Goal: Task Accomplishment & Management: Complete application form

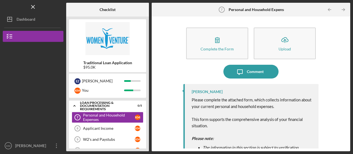
scroll to position [96, 0]
click at [123, 114] on div "Personal and Household Expenses" at bounding box center [109, 117] width 52 height 9
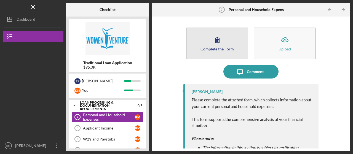
click at [216, 44] on icon "button" at bounding box center [218, 40] width 14 height 14
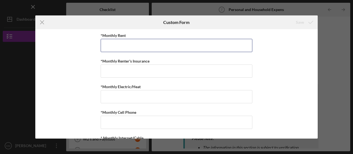
click at [216, 44] on input "*Monthly Rent" at bounding box center [177, 45] width 152 height 13
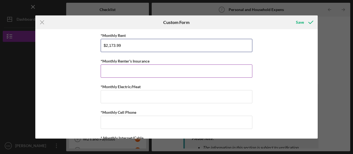
type input "$2,173.99"
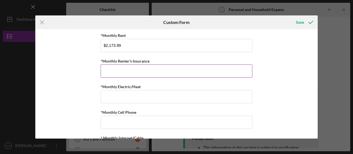
click at [211, 63] on div "*Monthly Renter's Insurance" at bounding box center [177, 61] width 152 height 7
click at [209, 66] on input "*Monthly Renter's Insurance" at bounding box center [177, 71] width 152 height 13
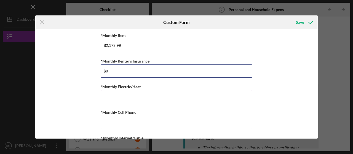
type input "$0"
click at [194, 102] on input "*Monthly Electric/Heat" at bounding box center [177, 96] width 152 height 13
type input "$1"
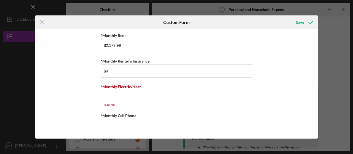
click at [167, 120] on input "*Monthly Cell Phone" at bounding box center [177, 125] width 152 height 13
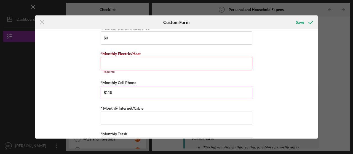
scroll to position [33, 0]
type input "$115"
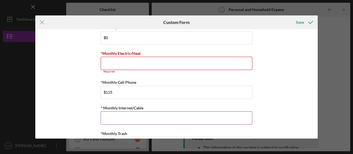
click at [113, 116] on input "* Monthly Internet/Cable" at bounding box center [177, 118] width 152 height 13
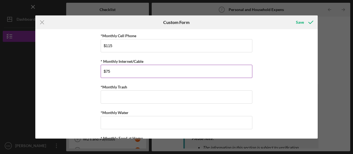
scroll to position [80, 0]
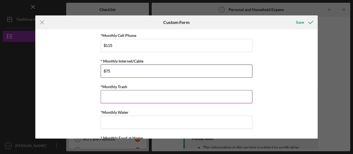
type input "$75"
click at [216, 96] on input "*Monthly Trash" at bounding box center [177, 96] width 152 height 13
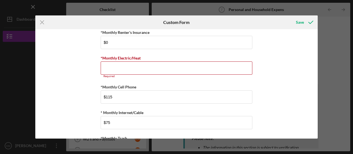
scroll to position [28, 0]
click at [111, 66] on input "*Monthly Electric/Heat" at bounding box center [177, 68] width 152 height 13
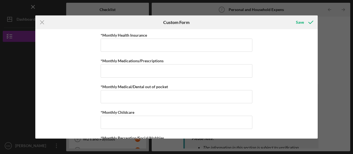
scroll to position [261, 0]
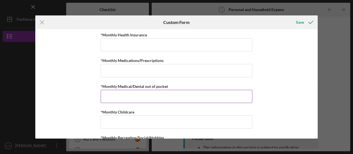
type input "$156"
click at [226, 95] on input "*Monthly Medical/Dental out of pocket" at bounding box center [177, 96] width 152 height 13
type input "$0"
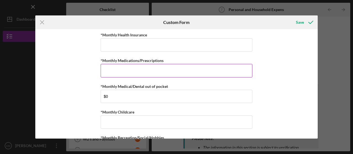
click at [228, 69] on input "*Monthly Medications/Prescriptions" at bounding box center [177, 70] width 152 height 13
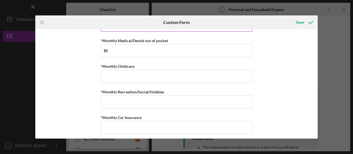
scroll to position [307, 0]
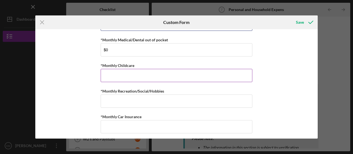
type input "$0"
click at [237, 72] on input "*Monthly Childcare" at bounding box center [177, 75] width 152 height 13
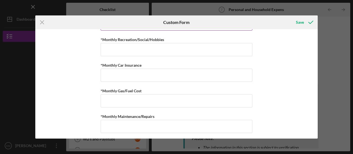
scroll to position [370, 0]
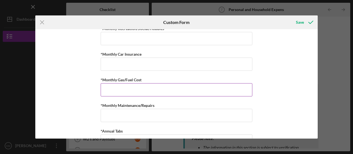
type input "$0"
click at [227, 85] on input "*Monthly Gas/Fuel Cost" at bounding box center [177, 89] width 152 height 13
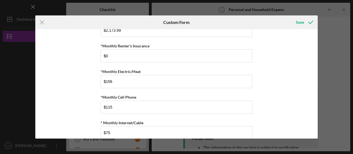
scroll to position [0, 0]
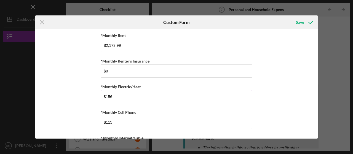
click at [240, 94] on input "$156" at bounding box center [177, 96] width 152 height 13
click at [128, 94] on input "$156" at bounding box center [177, 96] width 152 height 13
type input "$1"
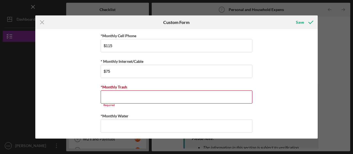
scroll to position [78, 0]
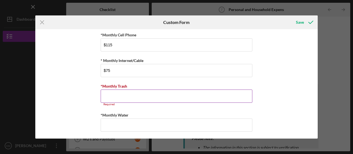
type input "$256"
click at [238, 95] on input "*Monthly Trash" at bounding box center [177, 96] width 152 height 13
click at [176, 95] on input "*Monthly Trash" at bounding box center [177, 96] width 152 height 13
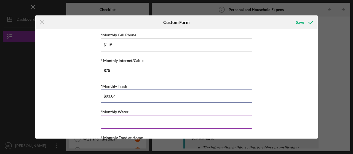
type input "$93.84"
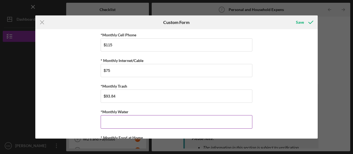
click at [171, 115] on input "*Monthly Water" at bounding box center [177, 121] width 152 height 13
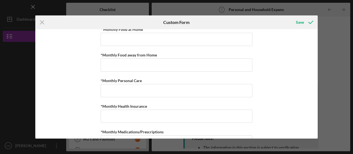
scroll to position [186, 0]
type input "$0"
click at [222, 112] on input "*Monthly Health Insurance" at bounding box center [177, 116] width 152 height 13
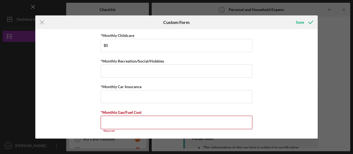
scroll to position [335, 0]
type input "$0"
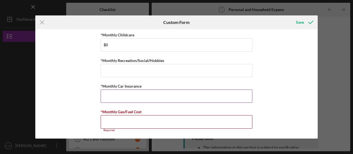
click at [233, 91] on input "*Monthly Car Insurance" at bounding box center [177, 96] width 152 height 13
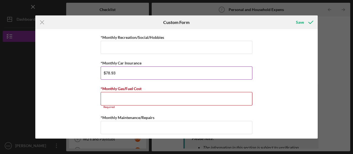
scroll to position [358, 0]
type input "$78.93"
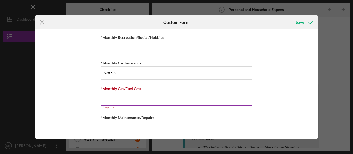
click at [239, 97] on input "*Monthly Gas/Fuel Cost" at bounding box center [177, 98] width 152 height 13
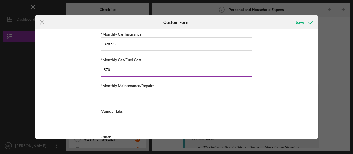
scroll to position [387, 0]
type input "$70"
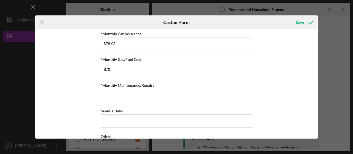
click at [234, 91] on input "*Monthly Maintenance/Repairs" at bounding box center [177, 95] width 152 height 13
click at [176, 92] on input "*Monthly Maintenance/Repairs" at bounding box center [177, 95] width 152 height 13
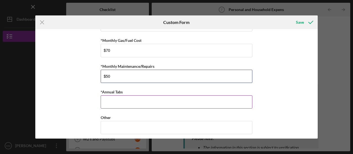
type input "$50"
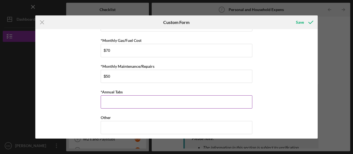
click at [237, 100] on input "*Annual Tabs" at bounding box center [177, 102] width 152 height 13
type input "$96"
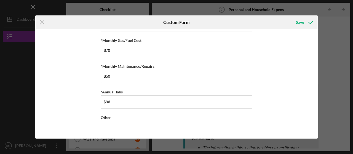
click at [240, 124] on input "Other" at bounding box center [177, 127] width 152 height 13
type input "3"
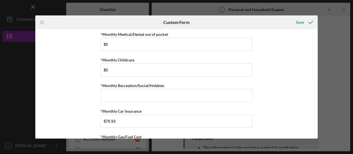
scroll to position [307, 0]
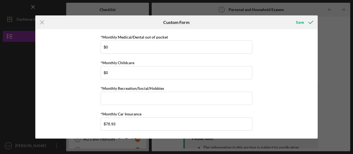
type input "$350 dog daycare"
click at [223, 94] on input "*Monthly Recreation/Social/Hobbies" at bounding box center [177, 98] width 152 height 13
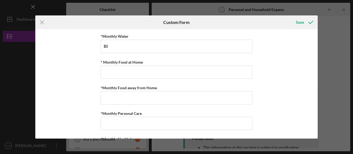
scroll to position [153, 0]
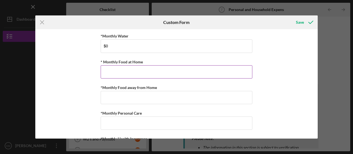
type input "$100"
click at [234, 68] on input "* Monthly Food at Home" at bounding box center [177, 71] width 152 height 13
type input "$200"
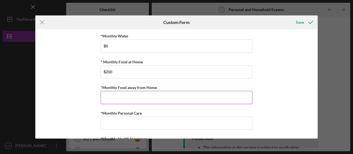
click at [153, 100] on input "*Monthly Food away from Home" at bounding box center [177, 97] width 152 height 13
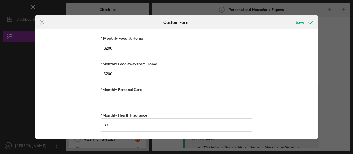
scroll to position [178, 0]
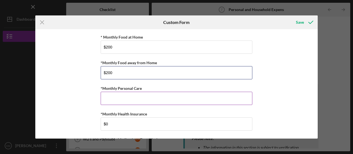
type input "$200"
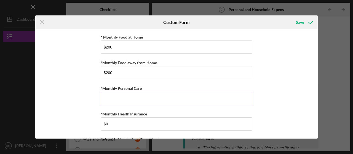
click at [231, 95] on input "*Monthly Personal Care" at bounding box center [177, 98] width 152 height 13
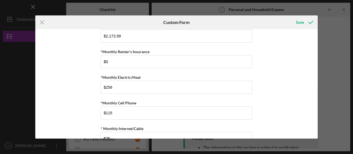
scroll to position [0, 0]
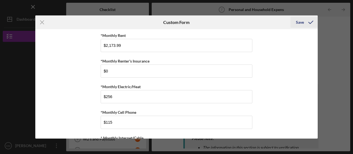
type input "$75"
click at [306, 20] on icon "submit" at bounding box center [311, 22] width 14 height 14
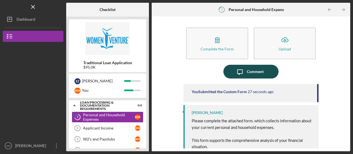
click at [264, 73] on button "Icon/Message Comment" at bounding box center [251, 72] width 55 height 14
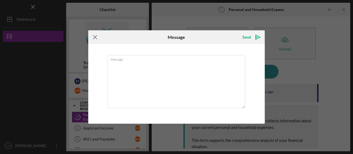
click at [99, 35] on icon "Icon/Menu Close" at bounding box center [95, 37] width 14 height 14
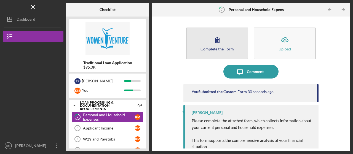
click at [227, 44] on button "Complete the Form Form" at bounding box center [217, 44] width 62 height 32
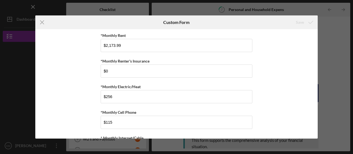
drag, startPoint x: 316, startPoint y: 45, endPoint x: 317, endPoint y: 51, distance: 5.9
click at [317, 51] on div "*Monthly Rent $2,173.99 *Monthly Renter's Insurance $0 *Monthly Electric/Heat $…" at bounding box center [176, 84] width 283 height 110
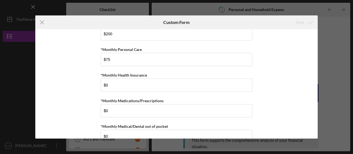
scroll to position [221, 0]
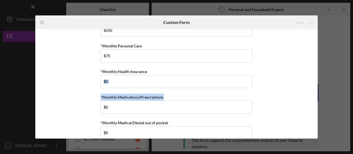
drag, startPoint x: 315, startPoint y: 78, endPoint x: 315, endPoint y: 87, distance: 8.6
click at [315, 87] on div "*Monthly Rent $2,173.99 *Monthly Renter's Insurance $0 *Monthly Electric/Heat $…" at bounding box center [176, 84] width 283 height 110
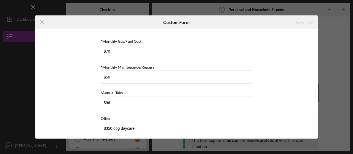
scroll to position [406, 0]
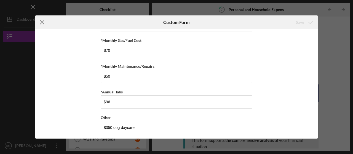
click at [41, 26] on icon "Icon/Menu Close" at bounding box center [42, 22] width 14 height 14
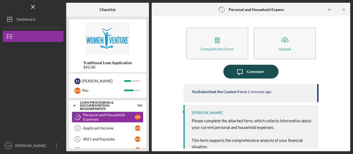
click at [265, 73] on button "Icon/Message Comment" at bounding box center [251, 72] width 55 height 14
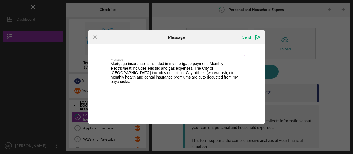
click at [193, 68] on textarea "Mortgage insurance is included in my mortgage payment. Monthly electric/heat in…" at bounding box center [177, 81] width 138 height 53
drag, startPoint x: 217, startPoint y: 70, endPoint x: 196, endPoint y: 87, distance: 27.1
click at [196, 87] on textarea "Mortgage insurance is included in my mortgage payment. Monthly electric/heat in…" at bounding box center [177, 81] width 138 height 53
click at [221, 70] on textarea "Mortgage insurance is included in my mortgage payment. Monthly electric/heat in…" at bounding box center [177, 81] width 138 height 53
click at [243, 69] on textarea "Mortgage insurance is included in my mortgage payment. Monthly electric/heat in…" at bounding box center [177, 81] width 138 height 53
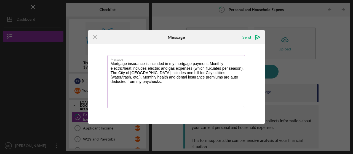
click at [219, 68] on textarea "Mortgage insurance is included in my mortgage payment. Monthly electric/heat in…" at bounding box center [177, 81] width 138 height 53
drag, startPoint x: 219, startPoint y: 68, endPoint x: 201, endPoint y: 89, distance: 27.2
click at [201, 89] on textarea "Mortgage insurance is included in my mortgage payment. Monthly electric/heat in…" at bounding box center [177, 81] width 138 height 53
drag, startPoint x: 221, startPoint y: 69, endPoint x: 206, endPoint y: 67, distance: 15.5
click at [206, 67] on textarea "Mortgage insurance is included in my mortgage payment. Monthly electric/heat in…" at bounding box center [177, 81] width 138 height 53
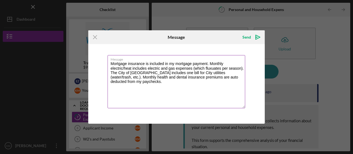
paste textarea "ctuate"
click at [223, 86] on textarea "Mortgage insurance is included in my mortgage payment. Monthly electric/heat in…" at bounding box center [177, 81] width 138 height 53
type textarea "Mortgage insurance is included in my mortgage payment. Monthly electric/heat in…"
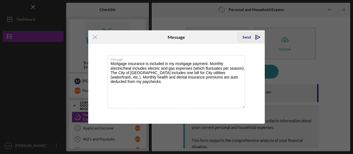
click at [246, 38] on div "Send" at bounding box center [247, 37] width 9 height 11
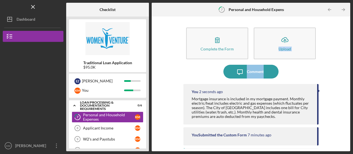
drag, startPoint x: 349, startPoint y: 47, endPoint x: 349, endPoint y: 73, distance: 26.2
click at [349, 73] on div "Complete the Form Form Icon/Upload Upload Icon/Message Comment You 2 seconds ag…" at bounding box center [251, 84] width 199 height 135
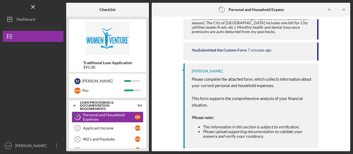
scroll to position [86, 0]
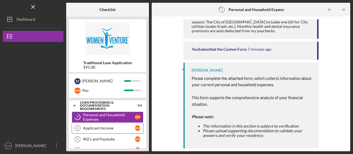
click at [131, 123] on link "Applicant Income 8 Applicant Income K M" at bounding box center [108, 128] width 72 height 11
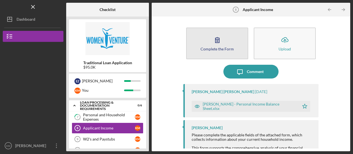
click at [231, 51] on button "Complete the Form Form" at bounding box center [217, 44] width 62 height 32
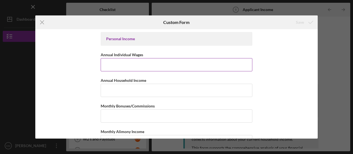
click at [232, 61] on input "Annual Individual Wages" at bounding box center [177, 64] width 152 height 13
paste input "$108,350.15"
type input "$108,350.15"
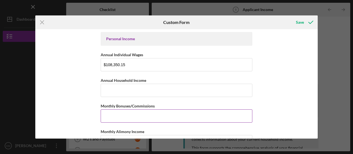
click at [145, 116] on input "Monthly Bonuses/Commissions" at bounding box center [177, 116] width 152 height 13
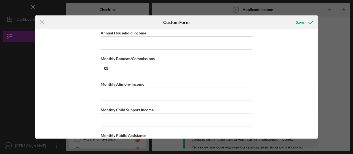
scroll to position [48, 0]
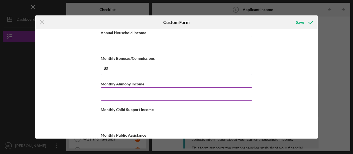
type input "$0"
click at [230, 91] on input "Monthly Alimony Income" at bounding box center [177, 94] width 152 height 13
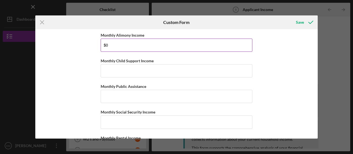
scroll to position [98, 0]
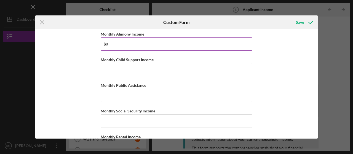
type input "$0"
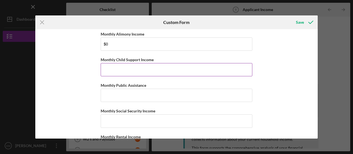
click at [222, 63] on input "Monthly Child Support Income" at bounding box center [177, 69] width 152 height 13
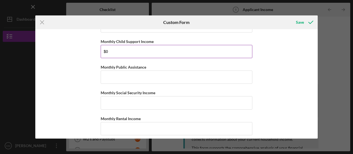
scroll to position [119, 0]
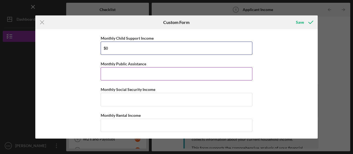
type input "$0"
click at [208, 68] on input "Monthly Public Assistance" at bounding box center [177, 73] width 152 height 13
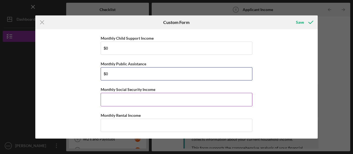
type input "$0"
click at [209, 97] on input "Monthly Social Security Income" at bounding box center [177, 99] width 152 height 13
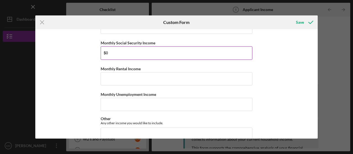
scroll to position [166, 0]
type input "$0"
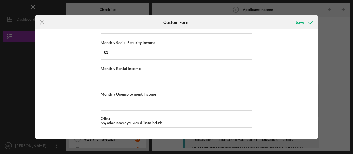
click at [247, 76] on input "Monthly Rental Income" at bounding box center [177, 78] width 152 height 13
type input "$0"
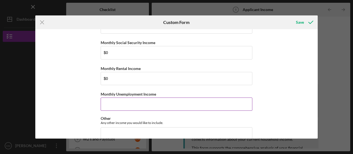
click at [222, 101] on input "Monthly Unemployment Income" at bounding box center [177, 104] width 152 height 13
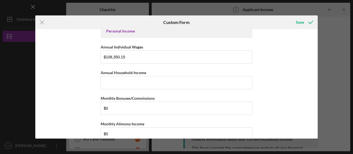
scroll to position [0, 0]
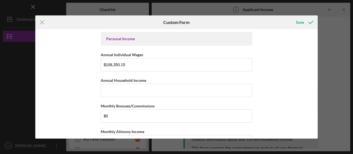
type input "$0"
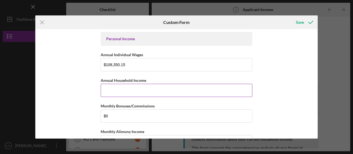
click at [238, 90] on input "Annual Household Income" at bounding box center [177, 90] width 152 height 13
click at [200, 88] on input "Annual Household Income" at bounding box center [177, 90] width 152 height 13
paste input "$110,225.12"
type input "$110,225.12"
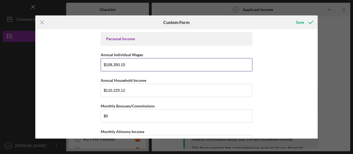
drag, startPoint x: 175, startPoint y: 65, endPoint x: 81, endPoint y: 52, distance: 95.0
click at [81, 52] on div "Personal Income Annual Individual Wages $108,350.15 Annual Household Income $11…" at bounding box center [176, 84] width 283 height 110
paste input "10,225.12"
type input "$110,225.12"
click at [278, 91] on div "Personal Income Annual Individual Wages $110,225.12 Annual Household Income $11…" at bounding box center [176, 84] width 283 height 110
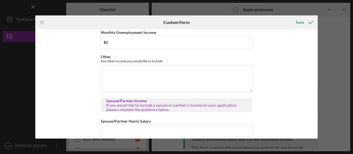
scroll to position [231, 0]
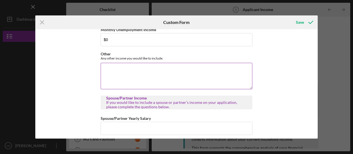
click at [175, 75] on textarea "Other" at bounding box center [177, 76] width 152 height 27
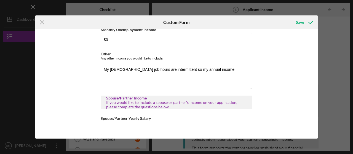
paste textarea "110,225.12"
paste textarea "fluctuate"
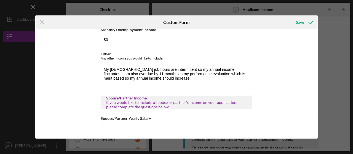
click at [196, 73] on textarea "My [DEMOGRAPHIC_DATA] job hours are intermittent so my annual income fluctuates…" at bounding box center [177, 76] width 152 height 27
drag, startPoint x: 174, startPoint y: 76, endPoint x: 162, endPoint y: 75, distance: 12.5
click at [162, 75] on textarea "My [DEMOGRAPHIC_DATA] job hours are intermittent so my annual income fluctuates…" at bounding box center [177, 76] width 152 height 27
type textarea "My [DEMOGRAPHIC_DATA] job hours are intermittent so my annual income fluctuates…"
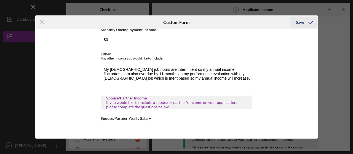
click at [307, 25] on icon "submit" at bounding box center [311, 22] width 14 height 14
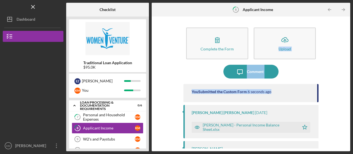
drag, startPoint x: 346, startPoint y: 45, endPoint x: 353, endPoint y: 85, distance: 40.9
click at [353, 85] on div "Icon/Menu 8 Applicant Income Checklist Traditional Loan Application $95.0K E Z …" at bounding box center [176, 77] width 353 height 154
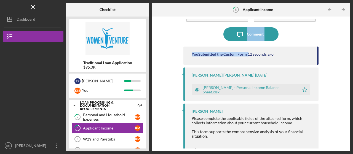
scroll to position [40, 0]
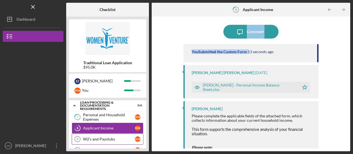
click at [97, 139] on div "W2's and Paystubs" at bounding box center [109, 139] width 52 height 4
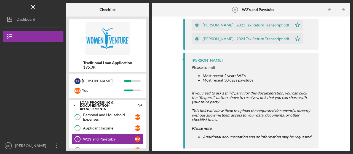
scroll to position [146, 0]
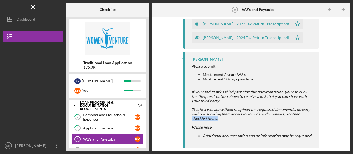
click at [349, 116] on div "Icon/Upload Upload Request Icon/Message Comment [PERSON_NAME] [PERSON_NAME] [DA…" at bounding box center [251, 84] width 199 height 135
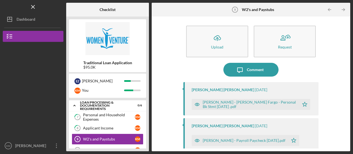
scroll to position [0, 0]
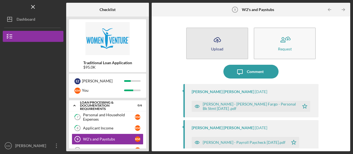
click at [217, 48] on div "Upload" at bounding box center [217, 49] width 12 height 4
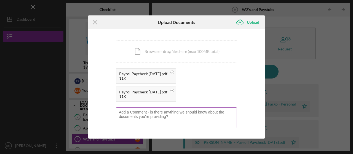
click at [180, 114] on textarea at bounding box center [176, 121] width 121 height 27
type textarea "July Paychecks"
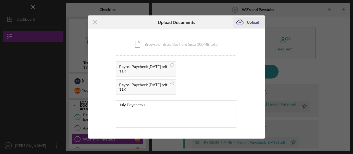
click at [253, 22] on div "Upload" at bounding box center [253, 22] width 12 height 11
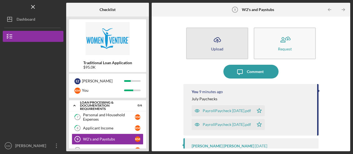
click at [222, 47] on div "Upload" at bounding box center [217, 49] width 12 height 4
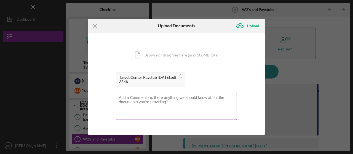
click at [181, 100] on textarea at bounding box center [176, 106] width 121 height 27
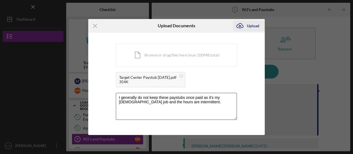
type textarea "I generally do not keep these paystubs once paid as it's my [DEMOGRAPHIC_DATA] …"
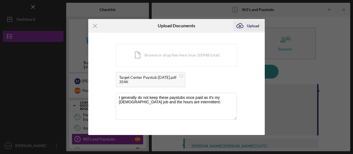
click at [251, 28] on div "Upload" at bounding box center [253, 25] width 12 height 11
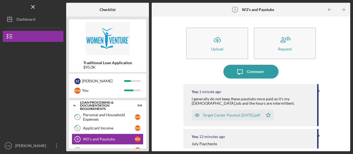
click at [326, 112] on div "Icon/Upload Upload Request Icon/Message Comment You 1 minute ago I generally do…" at bounding box center [251, 83] width 193 height 129
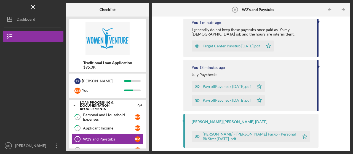
scroll to position [68, 0]
click at [346, 80] on div "Icon/Upload Upload Request Icon/Message Comment You 2 minutes ago I generally d…" at bounding box center [251, 83] width 193 height 129
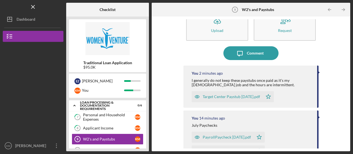
scroll to position [0, 0]
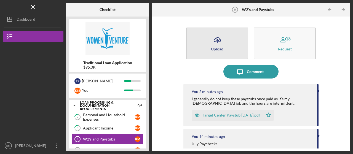
click at [218, 43] on icon "Icon/Upload" at bounding box center [218, 40] width 14 height 14
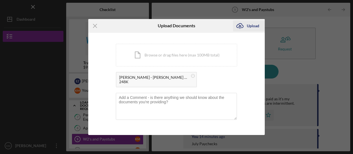
click at [253, 26] on div "Upload" at bounding box center [253, 25] width 12 height 11
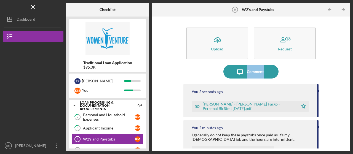
drag, startPoint x: 346, startPoint y: 52, endPoint x: 342, endPoint y: 59, distance: 7.7
click at [344, 67] on div "Icon/Upload Upload Request Icon/Message Comment You 2 seconds ago [PERSON_NAME]…" at bounding box center [251, 83] width 193 height 129
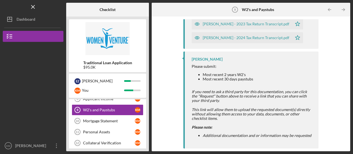
scroll to position [126, 0]
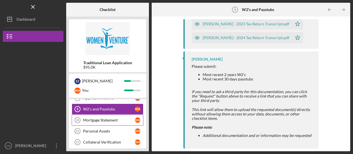
click at [118, 118] on div "Mortgage Statement" at bounding box center [109, 120] width 52 height 4
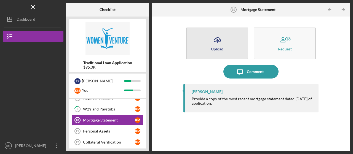
click at [245, 46] on button "Icon/Upload Upload" at bounding box center [217, 44] width 62 height 32
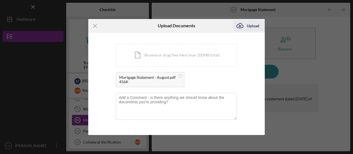
click at [252, 28] on div "Upload" at bounding box center [253, 25] width 12 height 11
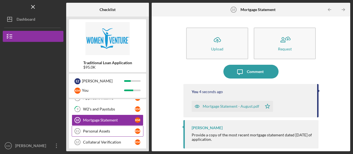
click at [107, 130] on div "Personal Assets" at bounding box center [109, 131] width 52 height 4
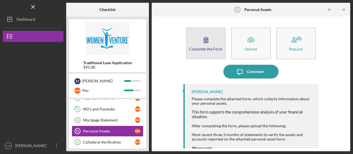
click at [205, 44] on icon "button" at bounding box center [206, 40] width 14 height 14
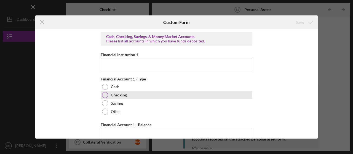
click at [117, 96] on label "Checking" at bounding box center [119, 95] width 16 height 4
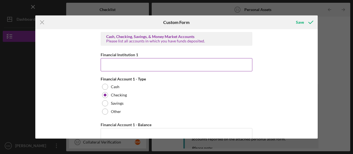
click at [216, 67] on input "Financial Institution 1" at bounding box center [177, 64] width 152 height 13
type input "W"
click at [45, 20] on icon "Icon/Menu Close" at bounding box center [42, 22] width 14 height 14
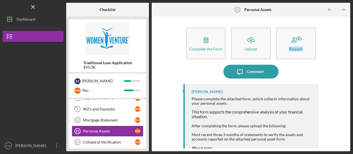
drag, startPoint x: 345, startPoint y: 39, endPoint x: 346, endPoint y: 54, distance: 15.0
click at [346, 54] on div "Complete the Form Form Icon/Upload Upload Request Icon/Message Comment [PERSON_…" at bounding box center [251, 83] width 193 height 129
click at [313, 85] on div "[PERSON_NAME] Please complete the attached form, which collects information abo…" at bounding box center [251, 129] width 135 height 90
drag, startPoint x: 345, startPoint y: 75, endPoint x: 348, endPoint y: 91, distance: 15.9
click at [348, 91] on div "Complete the Form Form Icon/Upload Upload Request Icon/Message Comment [PERSON_…" at bounding box center [251, 84] width 199 height 135
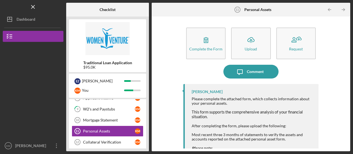
click at [269, 111] on span "This form supports the comprehensive analysis of your financial situation." at bounding box center [247, 114] width 111 height 9
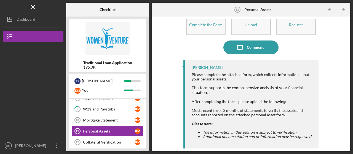
scroll to position [25, 0]
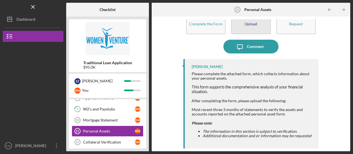
click at [245, 28] on button "Icon/Upload Upload" at bounding box center [250, 18] width 39 height 32
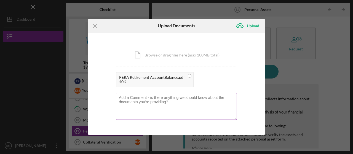
click at [158, 110] on textarea at bounding box center [176, 106] width 121 height 27
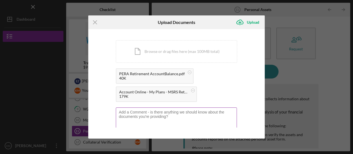
click at [165, 116] on textarea at bounding box center [176, 121] width 121 height 27
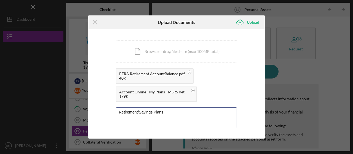
type textarea "Retirement/Savings Plans"
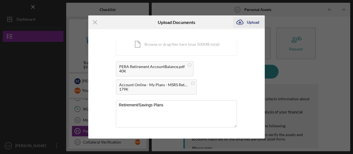
click at [248, 23] on div "Upload" at bounding box center [253, 22] width 12 height 11
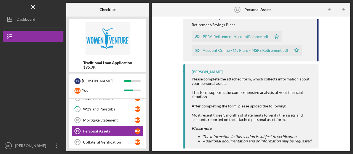
scroll to position [80, 0]
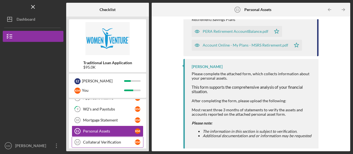
click at [128, 140] on div "Collateral Verification" at bounding box center [109, 142] width 52 height 4
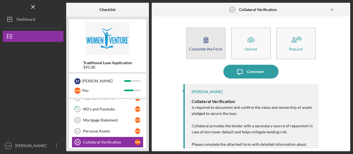
click at [210, 46] on icon "button" at bounding box center [206, 40] width 14 height 14
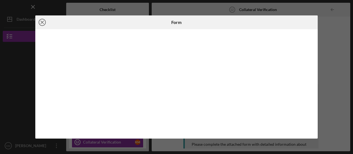
click at [44, 21] on icon "Icon/Close" at bounding box center [42, 22] width 14 height 14
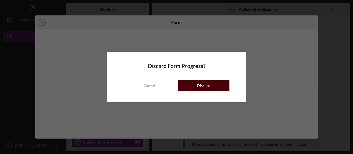
click at [203, 90] on div "Discard" at bounding box center [204, 85] width 14 height 11
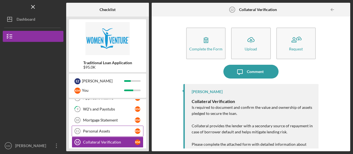
click at [97, 129] on div "Personal Assets" at bounding box center [109, 131] width 52 height 4
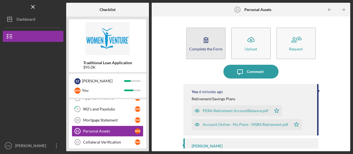
click at [214, 32] on button "Complete the Form Form" at bounding box center [205, 44] width 39 height 32
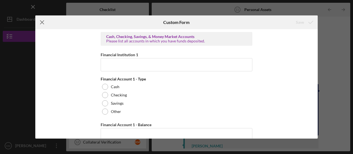
click at [38, 21] on icon "Icon/Menu Close" at bounding box center [42, 22] width 14 height 14
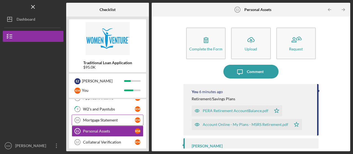
click at [109, 115] on link "Mortgage Statement 10 Mortgage Statement K M" at bounding box center [108, 120] width 72 height 11
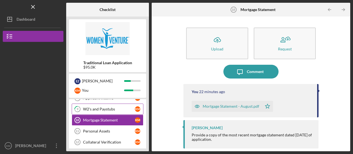
click at [110, 105] on link "9 W2's and Paystubs K M" at bounding box center [108, 109] width 72 height 11
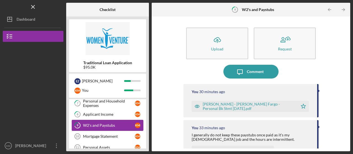
scroll to position [101, 0]
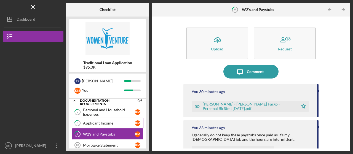
click at [124, 125] on link "8 Applicant Income K M" at bounding box center [108, 123] width 72 height 11
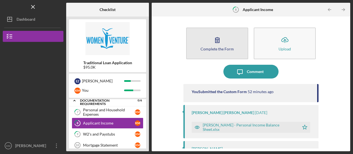
click at [217, 47] on div "Complete the Form" at bounding box center [217, 49] width 33 height 4
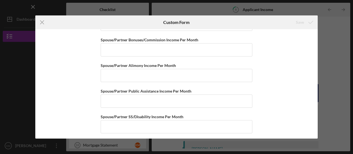
scroll to position [412, 0]
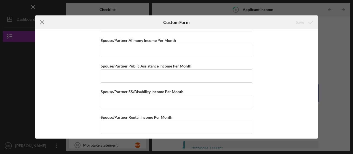
click at [40, 25] on icon "Icon/Menu Close" at bounding box center [42, 22] width 14 height 14
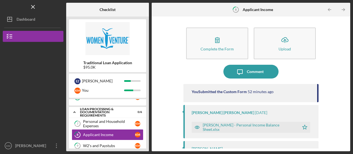
scroll to position [88, 0]
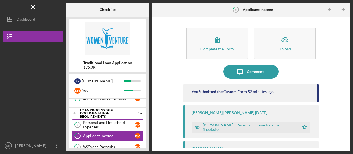
click at [121, 124] on div "Personal and Household Expenses" at bounding box center [109, 125] width 52 height 9
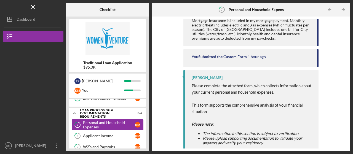
scroll to position [86, 0]
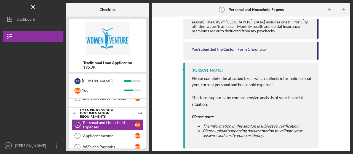
click at [327, 75] on div "Complete the Form Form Icon/Upload Upload Icon/Message Comment You 1 hour ago M…" at bounding box center [251, 83] width 193 height 129
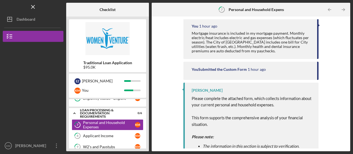
scroll to position [0, 0]
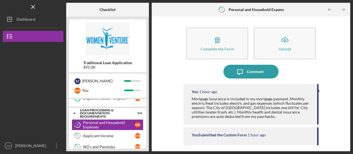
click at [35, 2] on div "Logo-Reversed Created with Sketch. Icon/Menu Close" at bounding box center [33, 7] width 61 height 14
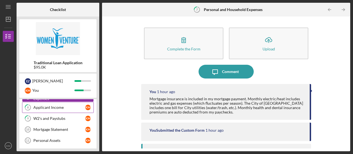
scroll to position [128, 0]
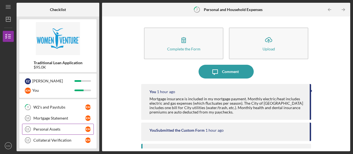
click at [74, 130] on link "Personal Assets 11 Personal Assets K M" at bounding box center [58, 129] width 72 height 11
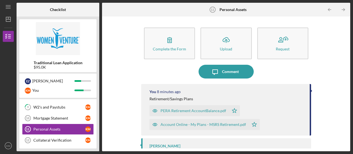
click at [315, 99] on div "Complete the Form Form Icon/Upload Upload Request Icon/Message Comment You 8 mi…" at bounding box center [226, 83] width 243 height 129
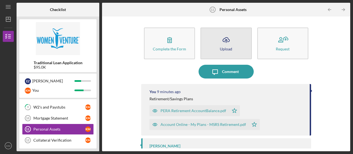
click at [226, 44] on icon "Icon/Upload" at bounding box center [226, 40] width 14 height 14
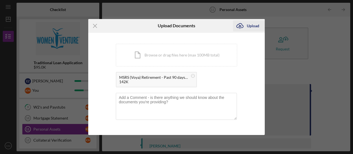
click at [253, 25] on div "Upload" at bounding box center [253, 25] width 12 height 11
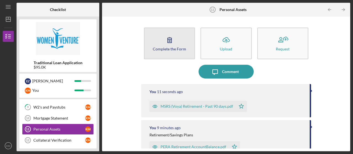
click at [177, 36] on button "Complete the Form Form" at bounding box center [169, 44] width 51 height 32
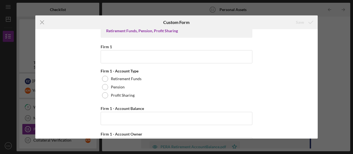
scroll to position [711, 0]
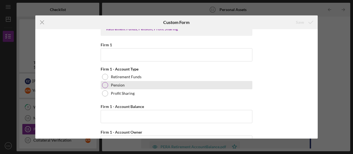
click at [105, 83] on div at bounding box center [105, 85] width 6 height 6
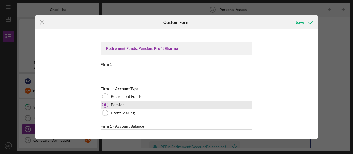
scroll to position [690, 0]
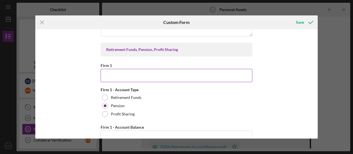
click at [234, 71] on input "Firm 1" at bounding box center [177, 75] width 152 height 13
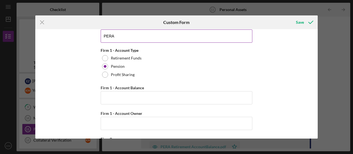
scroll to position [730, 0]
type input "PERA"
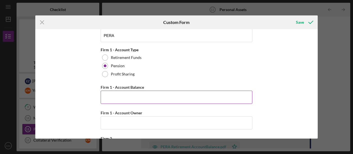
click at [206, 92] on input "Firm 1 - Account Balance" at bounding box center [177, 97] width 152 height 13
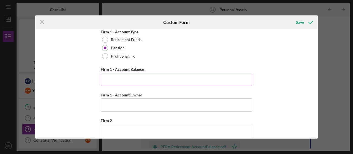
scroll to position [749, 0]
paste input "$49,065.04"
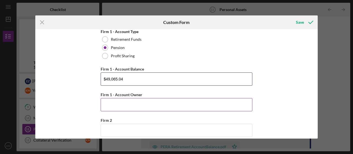
type input "$49,065.04"
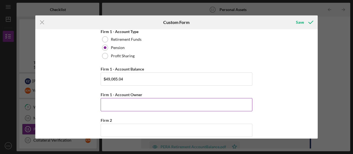
click at [180, 104] on input "Firm 1 - Account Owner" at bounding box center [177, 104] width 152 height 13
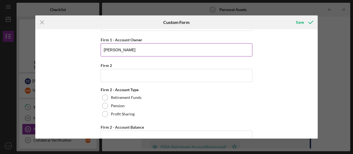
scroll to position [804, 0]
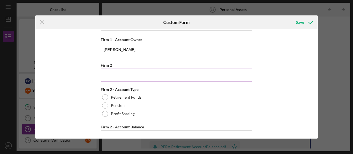
type input "[PERSON_NAME]"
click at [243, 71] on input "Firm 2" at bounding box center [177, 75] width 152 height 13
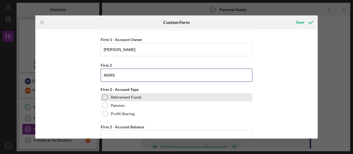
type input "MSRS"
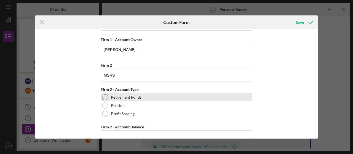
click at [111, 93] on div "Retirement Funds" at bounding box center [177, 97] width 152 height 8
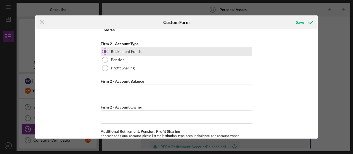
scroll to position [850, 0]
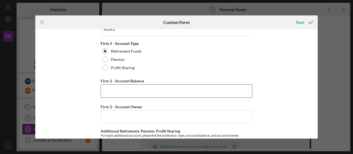
click at [200, 85] on input "Firm 2 - Account Balance" at bounding box center [177, 90] width 152 height 13
paste input "$5,854.26"
type input "$5,854.26"
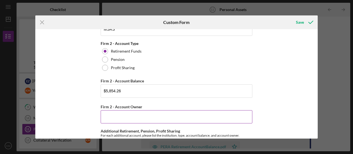
click at [140, 115] on input "Firm 2 - Account Owner" at bounding box center [177, 116] width 152 height 13
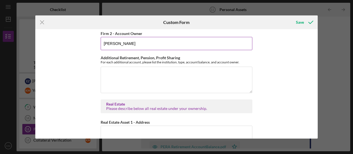
scroll to position [924, 0]
type input "[PERSON_NAME]"
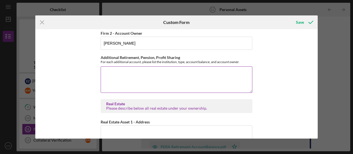
click at [225, 75] on textarea "Additional Retirement, Pension, Profit Sharing" at bounding box center [177, 80] width 152 height 27
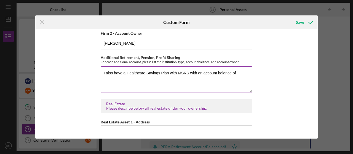
paste textarea "$3,894.33"
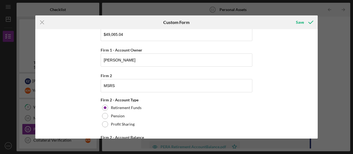
scroll to position [791, 0]
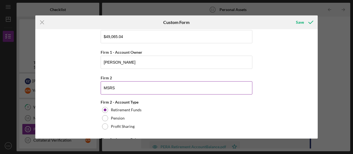
type textarea "I also have a Healthcare Savings Plan with MSRS with an account balance of $3,8…"
click at [104, 82] on input "MSRS" at bounding box center [177, 87] width 152 height 13
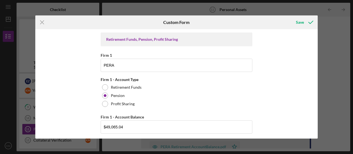
scroll to position [692, 0]
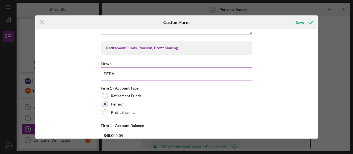
type input "[US_STATE] State Retirement Systems (MSRS)"
click at [104, 68] on input "PERA" at bounding box center [177, 73] width 152 height 13
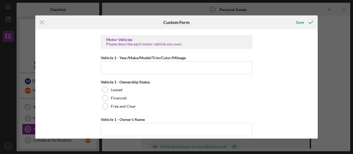
scroll to position [1445, 0]
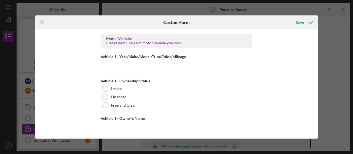
type input "Public Employee Retirement Association (PERA)"
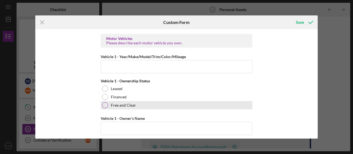
click at [105, 101] on div "Free and Clear" at bounding box center [177, 105] width 152 height 8
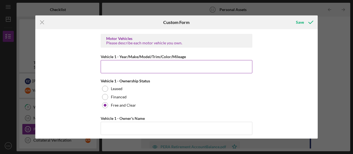
click at [181, 60] on input "Vehicle 1 - Year/Make/Model/Trim/Color/Mileage" at bounding box center [177, 66] width 152 height 13
click at [186, 60] on input "2011 Mazda 3" at bounding box center [177, 66] width 152 height 13
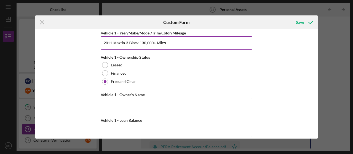
scroll to position [1469, 0]
type input "2011 Mazda 3 Black 130,000+ Miles"
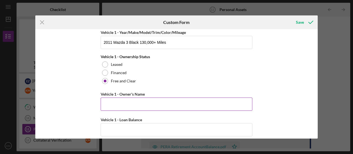
click at [213, 98] on input "Vehicle 1 - Owner's Name" at bounding box center [177, 104] width 152 height 13
type input "[PERSON_NAME]"
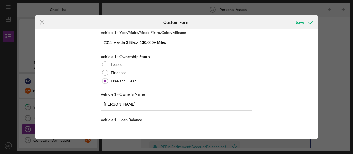
click at [204, 123] on input "Vehicle 1 - Loan Balance" at bounding box center [177, 129] width 152 height 13
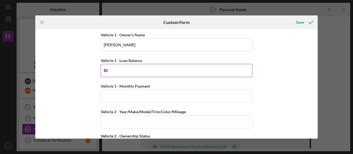
scroll to position [1529, 0]
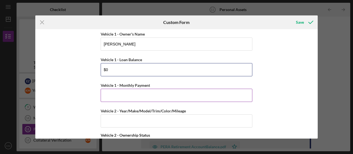
type input "$0"
click at [216, 89] on input "Vehicle 1 - Monthly Payment" at bounding box center [177, 95] width 152 height 13
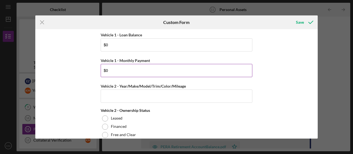
scroll to position [1566, 0]
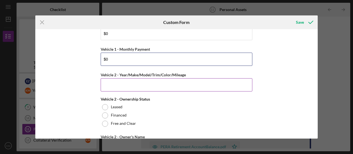
type input "$0"
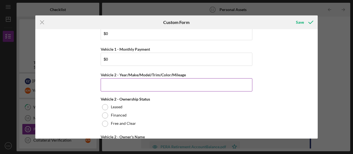
click at [240, 78] on input "Vehicle 2 - Year/Make/Model/Trim/Color/Mileage" at bounding box center [177, 84] width 152 height 13
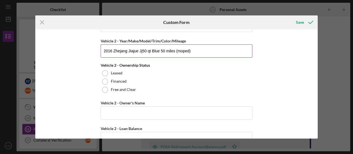
scroll to position [1600, 0]
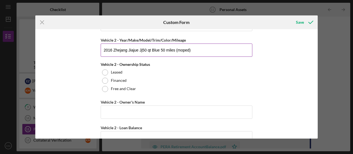
type input "2016 Zhejang Jiajue Jj50 qt Blue 50 miles (moped)"
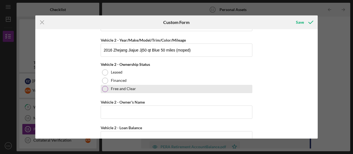
click at [105, 86] on div at bounding box center [105, 89] width 6 height 6
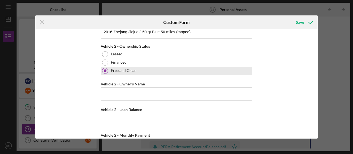
scroll to position [1624, 0]
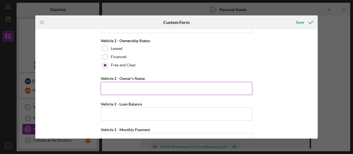
click at [197, 82] on input "Vehicle 2 - Owner's Name" at bounding box center [177, 88] width 152 height 13
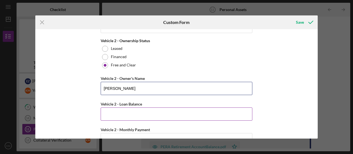
type input "[PERSON_NAME]"
click at [208, 108] on input "Vehicle 2 - Loan Balance" at bounding box center [177, 114] width 152 height 13
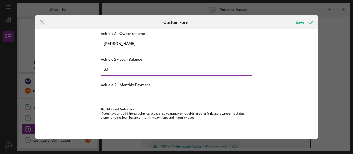
scroll to position [1669, 0]
type input "$0"
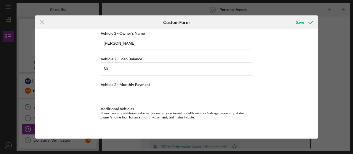
click at [207, 88] on input "Vehicle 2 - Monthly Payment" at bounding box center [177, 94] width 152 height 13
type input "$0"
click at [279, 101] on div "Cash, Checking, Savings, & Money Market Accounts Please list all accounts in wh…" at bounding box center [176, 84] width 283 height 110
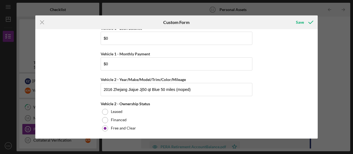
scroll to position [1558, 0]
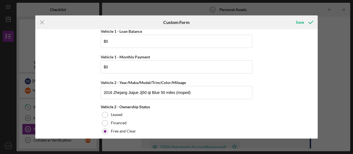
click at [284, 89] on div "Cash, Checking, Savings, & Money Market Accounts Please list all accounts in wh…" at bounding box center [176, 84] width 283 height 110
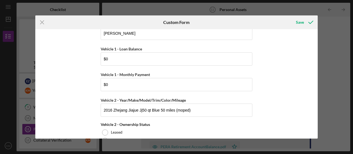
scroll to position [1541, 0]
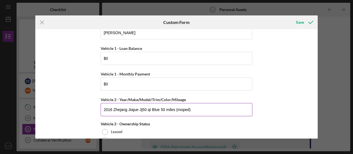
click at [161, 103] on input "2016 Zhejang Jiajue Jj50 qt Blue 50 miles (moped)" at bounding box center [177, 109] width 152 height 13
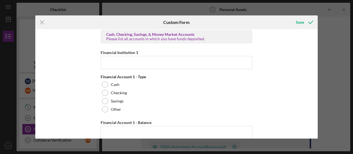
scroll to position [0, 0]
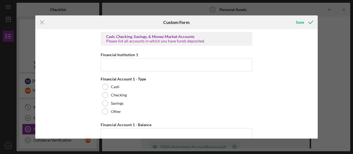
type input "2016 Zhejang Jiajue Jj50 qt Blue 50+ miles (moped)"
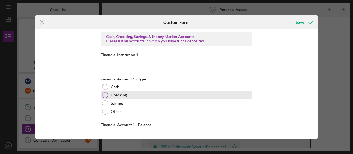
click at [120, 97] on label "Checking" at bounding box center [119, 95] width 16 height 4
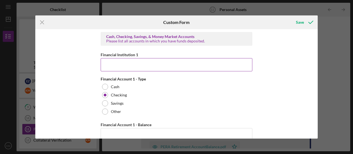
click at [160, 66] on input "Financial Institution 1" at bounding box center [177, 64] width 152 height 13
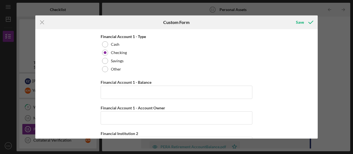
scroll to position [43, 0]
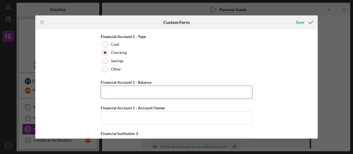
type input "[PERSON_NAME] Fargo"
click at [214, 86] on input "Financial Account 1 - Balance" at bounding box center [177, 92] width 152 height 13
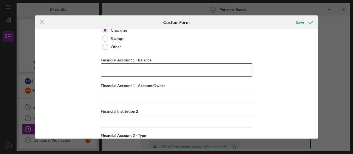
scroll to position [66, 0]
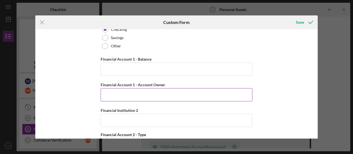
click at [233, 88] on input "Financial Account 1 - Account Owner" at bounding box center [177, 94] width 152 height 13
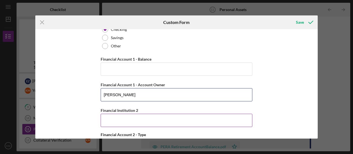
type input "[PERSON_NAME]"
click at [202, 118] on input "Financial Institution 2" at bounding box center [177, 120] width 152 height 13
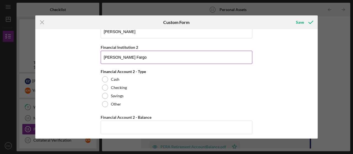
scroll to position [129, 0]
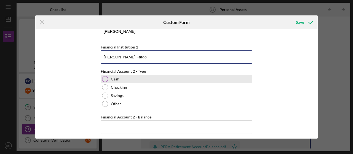
type input "[PERSON_NAME] Fargo"
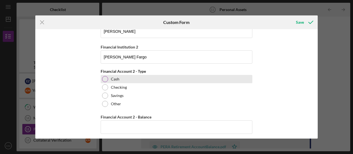
click at [111, 78] on label "Cash" at bounding box center [115, 79] width 9 height 4
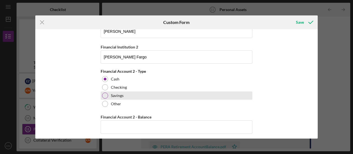
click at [117, 97] on label "Savings" at bounding box center [117, 96] width 13 height 4
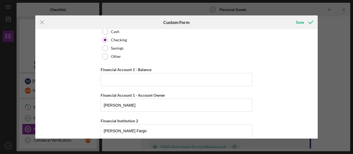
scroll to position [55, 0]
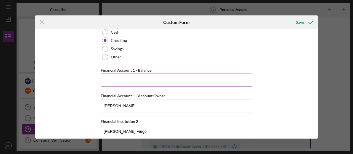
click at [243, 80] on input "Financial Account 1 - Balance" at bounding box center [177, 80] width 152 height 13
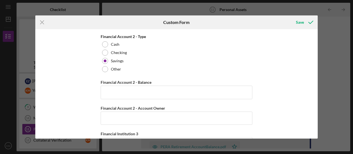
scroll to position [169, 0]
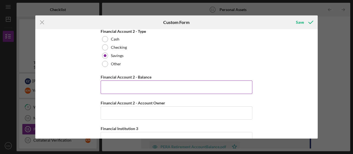
type input "$3,556.08"
click at [217, 86] on input "Financial Account 2 - Balance" at bounding box center [177, 87] width 152 height 13
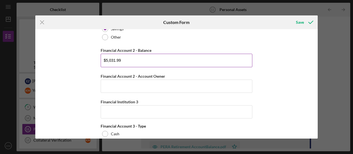
scroll to position [197, 0]
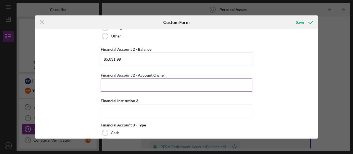
type input "$5,031.99"
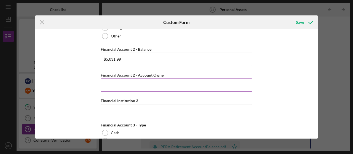
click at [230, 82] on input "Financial Account 2 - Account Owner" at bounding box center [177, 85] width 152 height 13
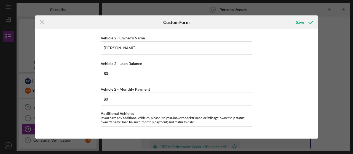
scroll to position [1678, 0]
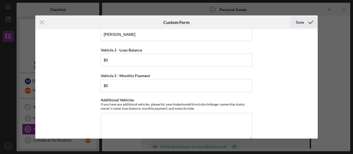
type input "[PERSON_NAME]"
click at [306, 26] on icon "submit" at bounding box center [311, 22] width 14 height 14
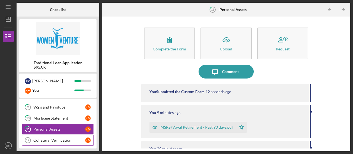
click at [71, 138] on div "Collateral Verification" at bounding box center [59, 140] width 52 height 4
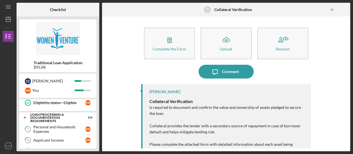
scroll to position [84, 0]
click at [74, 138] on div "Applicant Income" at bounding box center [59, 140] width 52 height 4
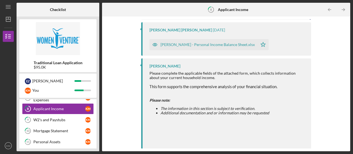
scroll to position [116, 0]
click at [69, 120] on link "9 W2's and Paystubs K M" at bounding box center [58, 119] width 72 height 11
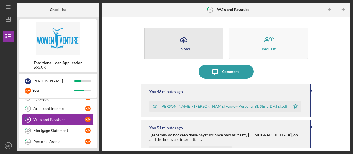
click at [198, 41] on button "Icon/Upload Upload" at bounding box center [184, 44] width 80 height 32
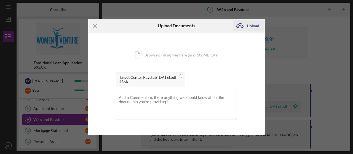
click at [243, 27] on icon "submit" at bounding box center [240, 25] width 7 height 4
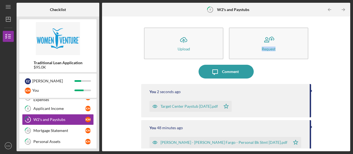
drag, startPoint x: 345, startPoint y: 38, endPoint x: 348, endPoint y: 65, distance: 27.2
click at [348, 65] on div "Icon/Upload Upload Request Icon/Message Comment You 2 seconds ago Target Center…" at bounding box center [226, 84] width 248 height 135
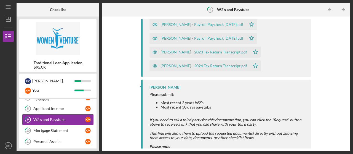
scroll to position [279, 0]
